Goal: Task Accomplishment & Management: Complete application form

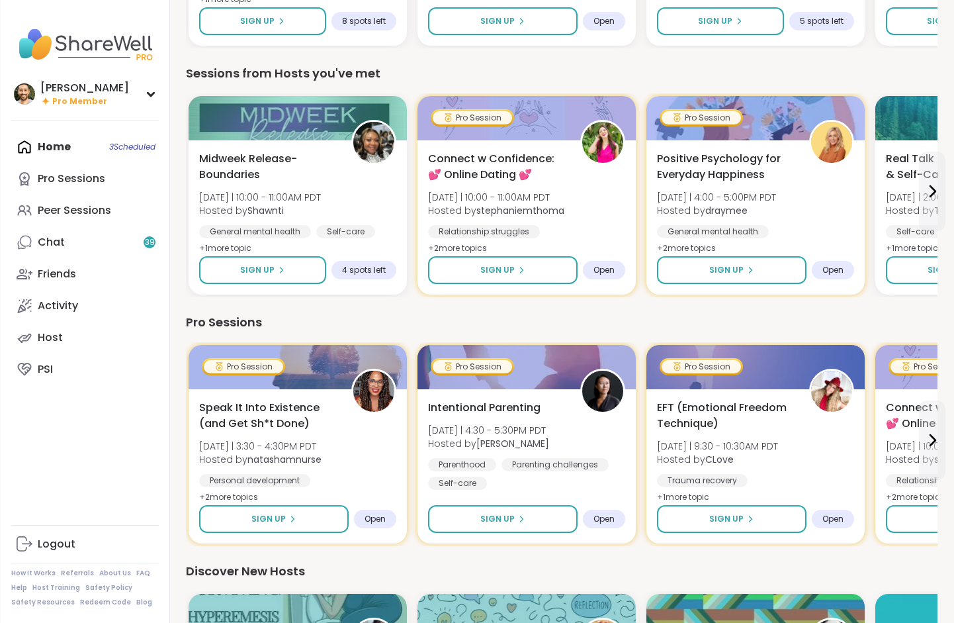
scroll to position [610, 0]
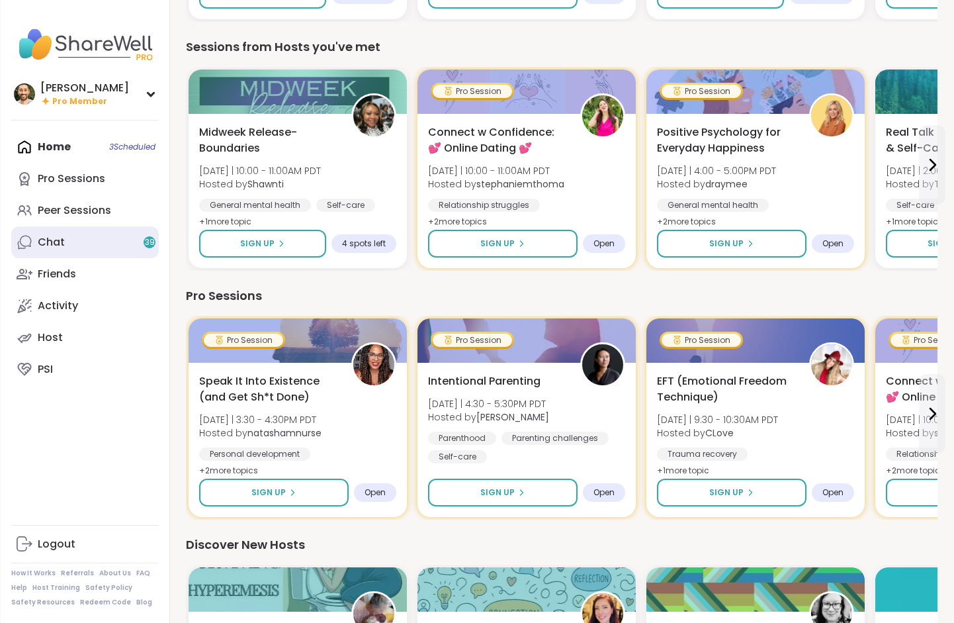
click at [75, 241] on link "Chat 39" at bounding box center [85, 242] width 148 height 32
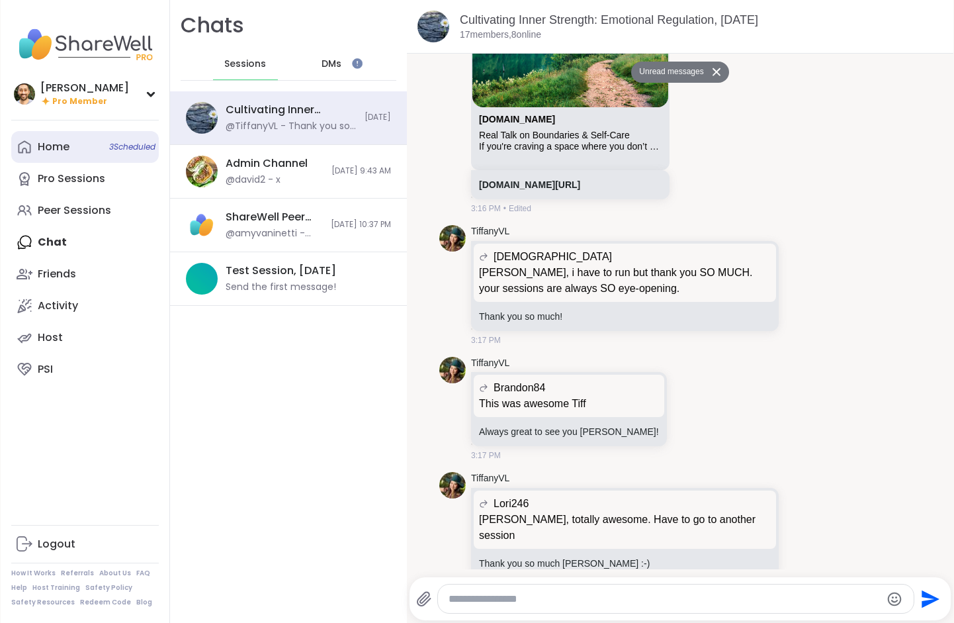
click at [57, 140] on div "Home 3 Scheduled" at bounding box center [54, 147] width 32 height 15
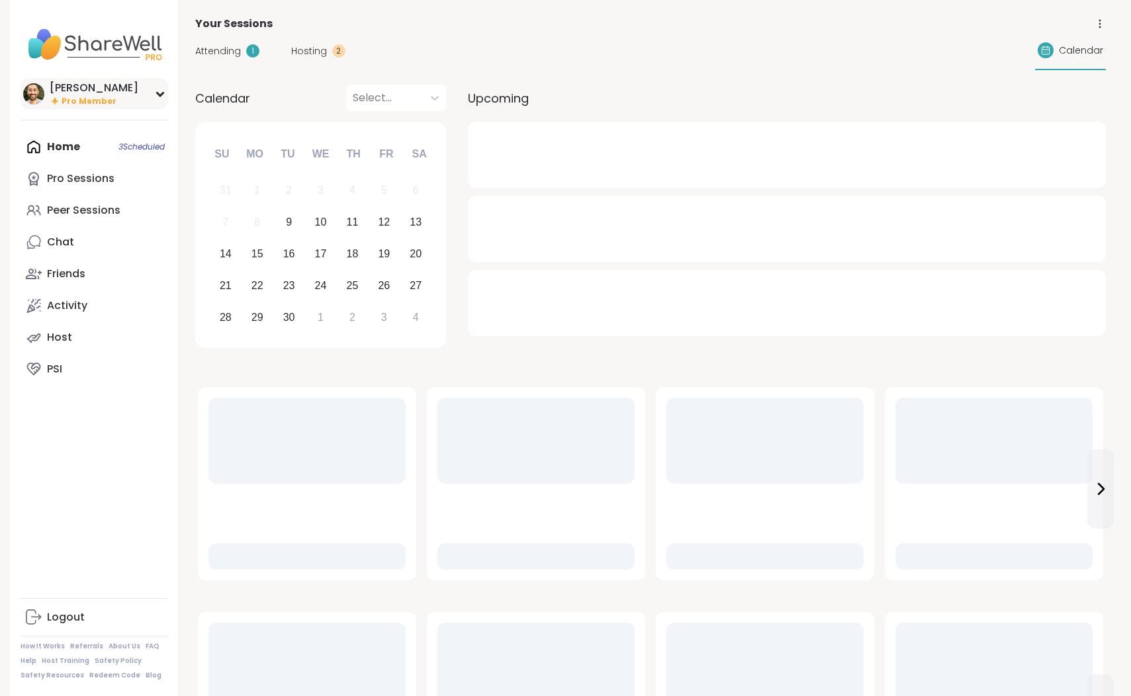
click at [94, 83] on div "[PERSON_NAME]" at bounding box center [94, 88] width 89 height 15
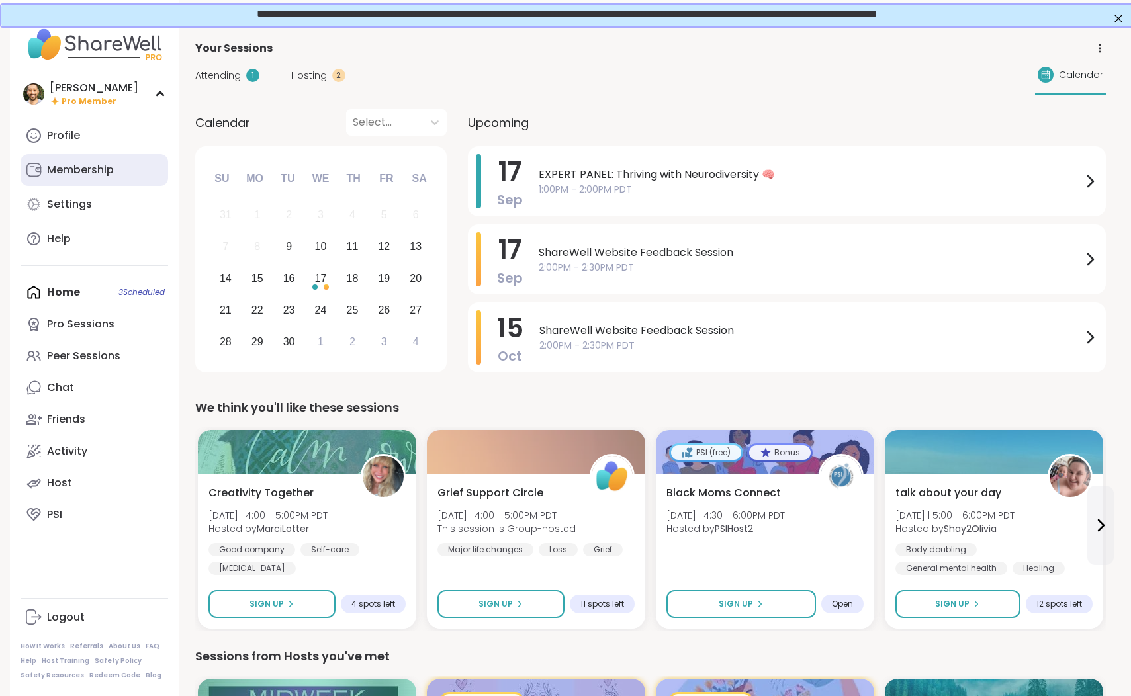
click at [89, 170] on div "Membership" at bounding box center [80, 170] width 67 height 15
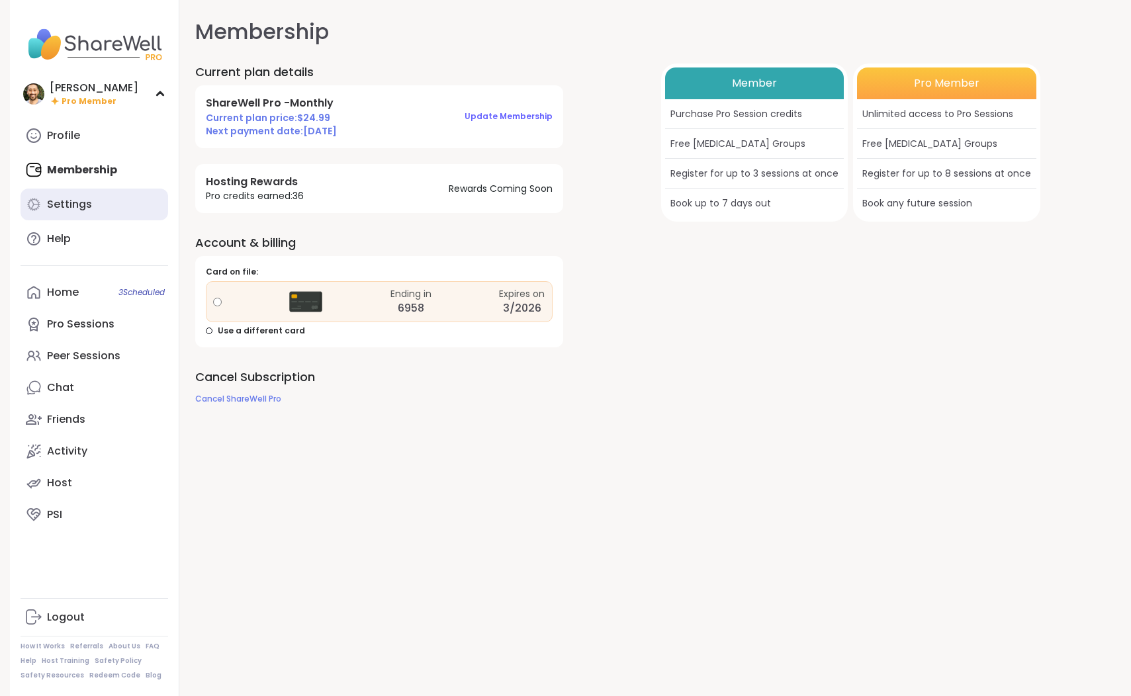
click at [93, 212] on link "Settings" at bounding box center [95, 205] width 148 height 32
select select "**"
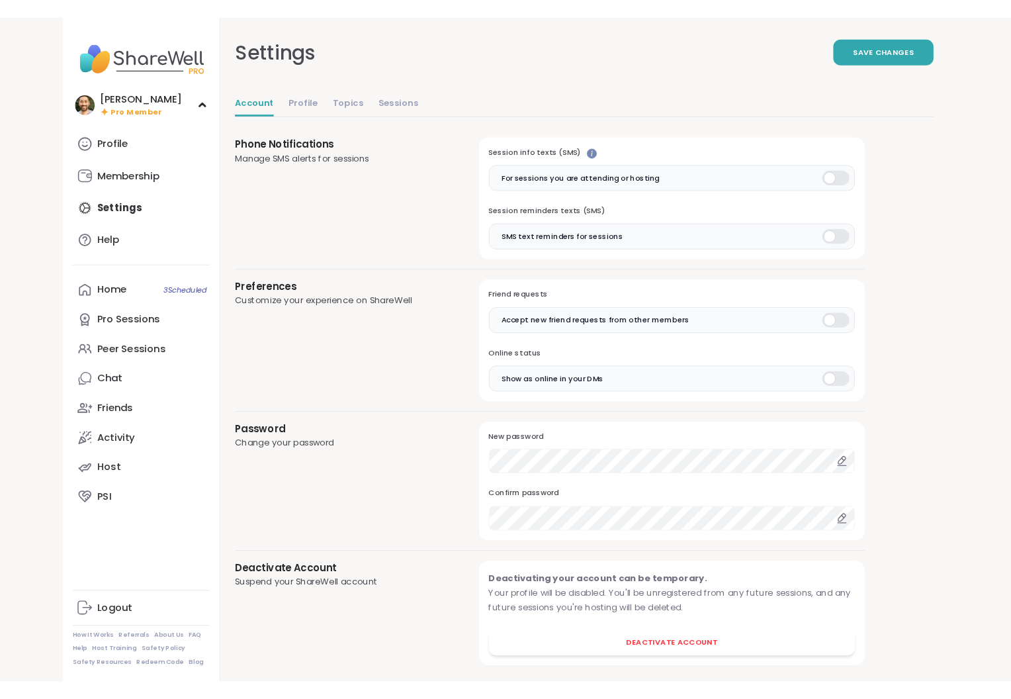
scroll to position [865, 0]
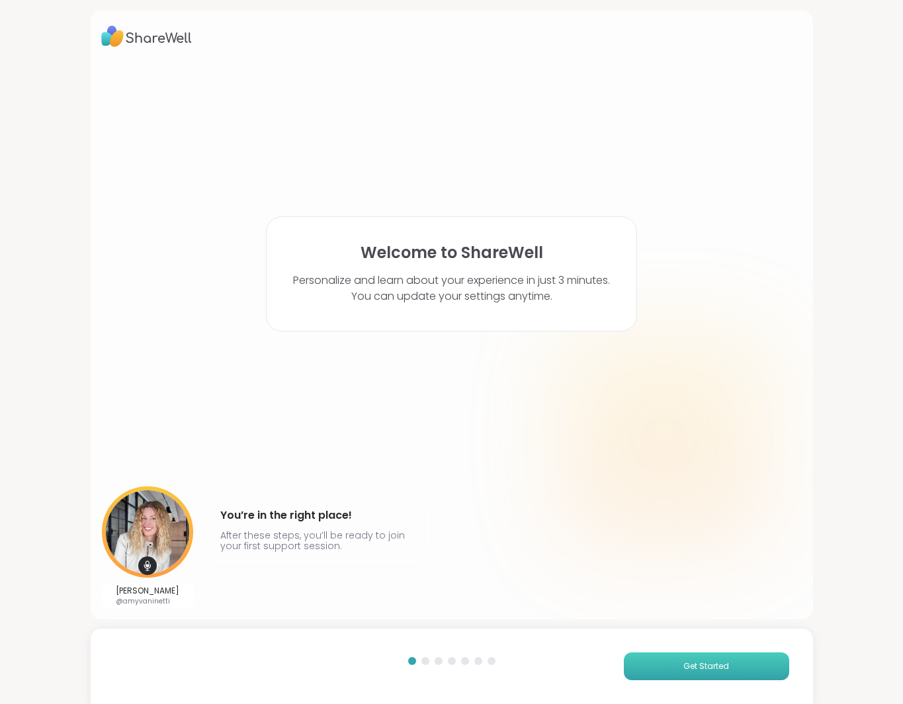
click at [670, 667] on button "Get Started" at bounding box center [706, 667] width 165 height 28
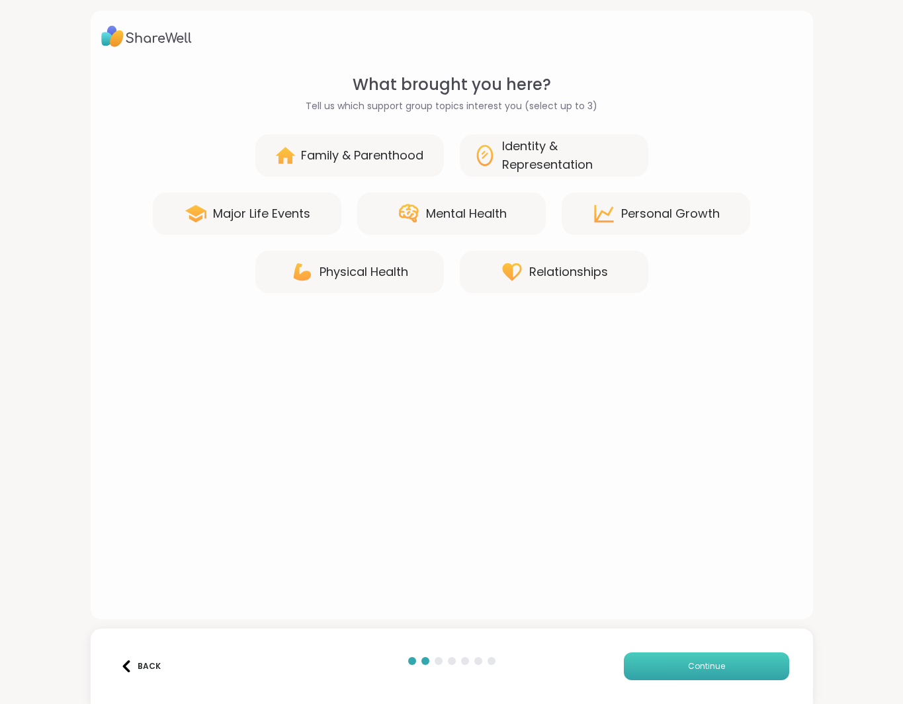
click at [703, 667] on span "Continue" at bounding box center [706, 666] width 37 height 12
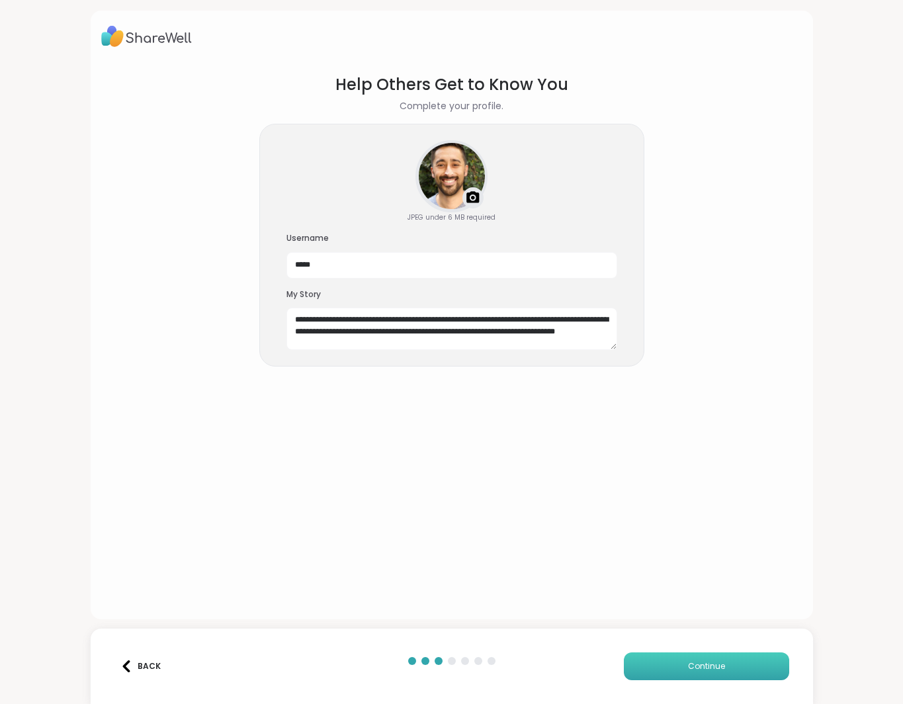
click at [704, 667] on span "Continue" at bounding box center [706, 666] width 37 height 12
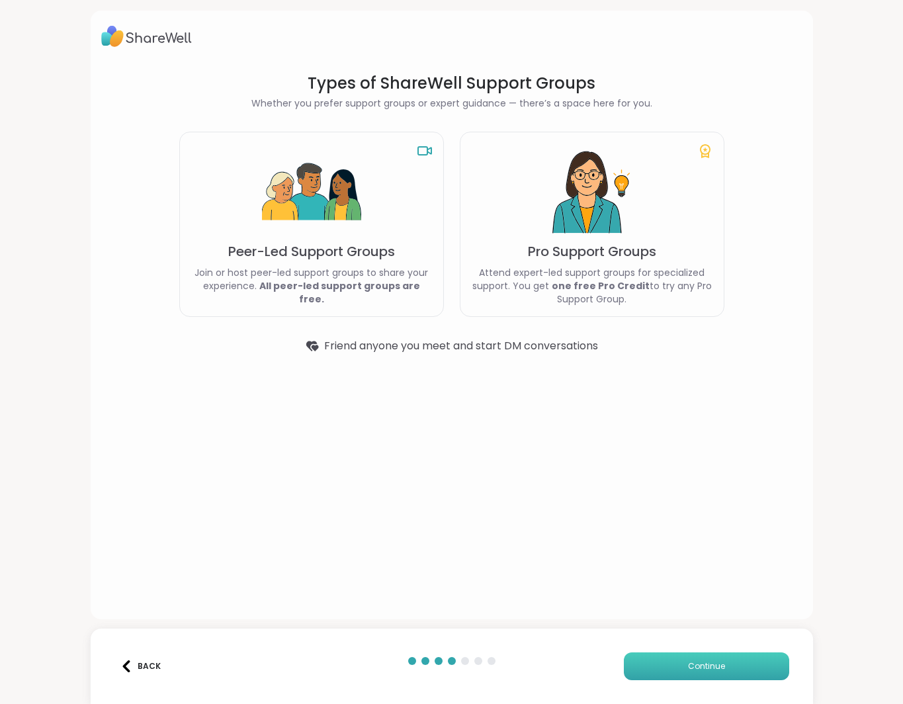
click at [703, 671] on span "Continue" at bounding box center [706, 666] width 37 height 12
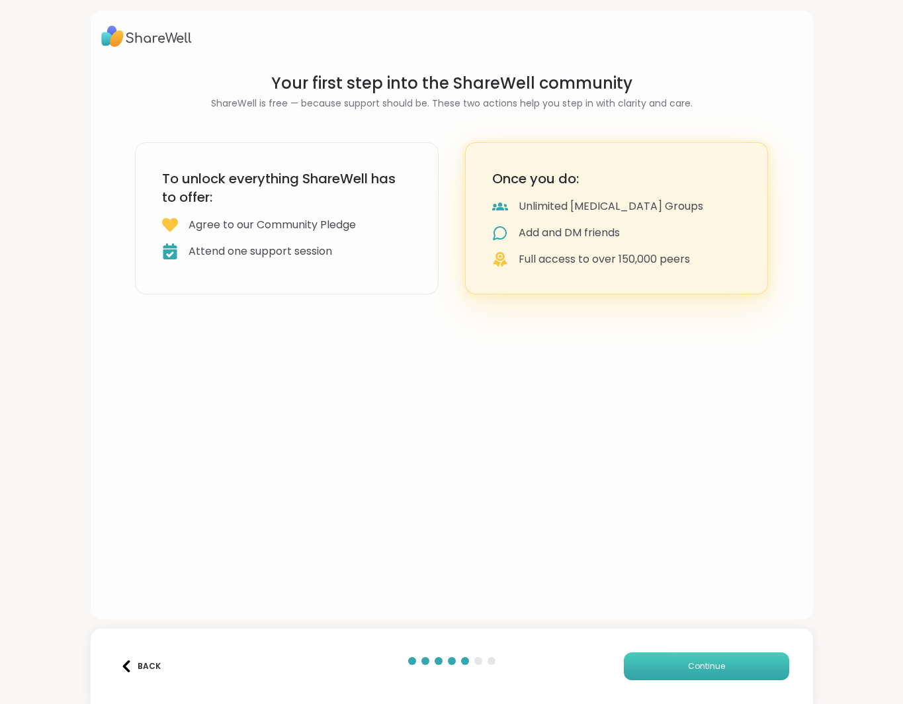
click at [703, 671] on span "Continue" at bounding box center [706, 666] width 37 height 12
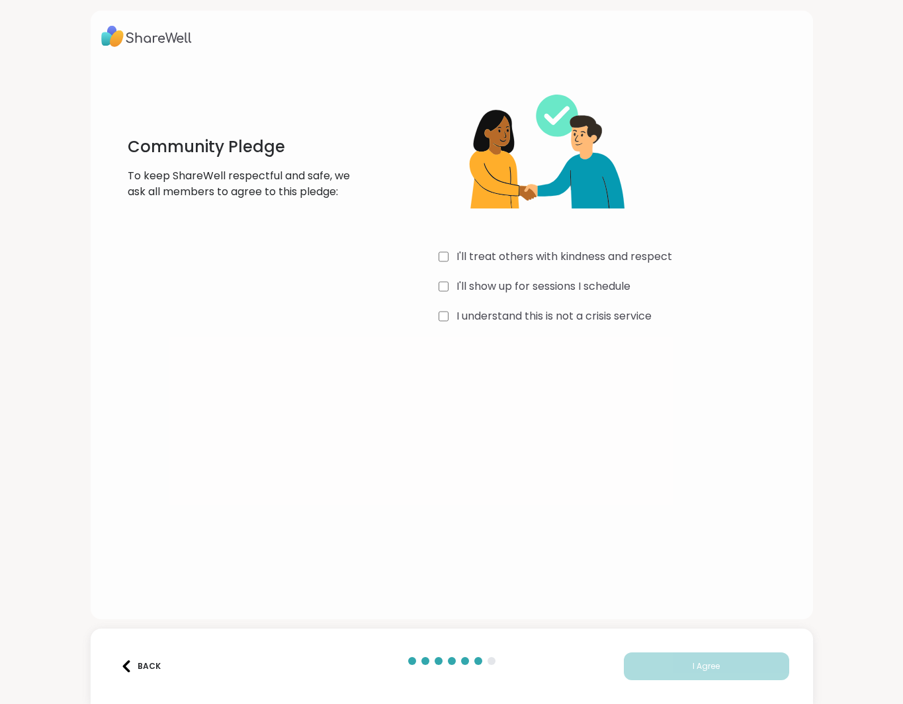
click at [445, 307] on div "I'll treat others with kindness and respect I'll show up for sessions I schedul…" at bounding box center [621, 200] width 364 height 255
click at [443, 325] on div "I'll treat others with kindness and respect I'll show up for sessions I schedul…" at bounding box center [621, 200] width 364 height 255
click at [696, 666] on span "I Agree" at bounding box center [706, 666] width 27 height 12
